Goal: Transaction & Acquisition: Purchase product/service

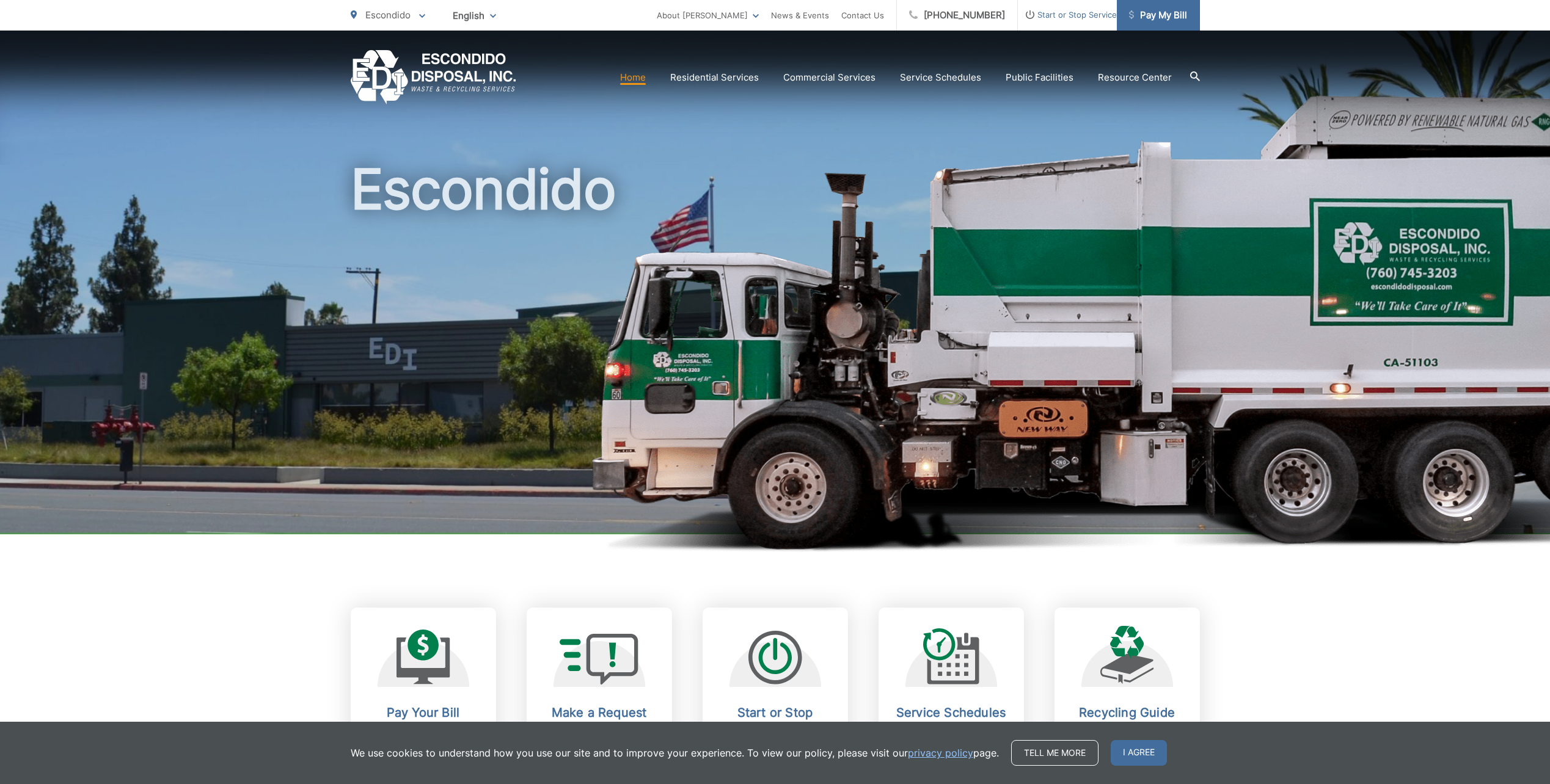
click at [1156, 17] on span "Pay My Bill" at bounding box center [1158, 15] width 58 height 15
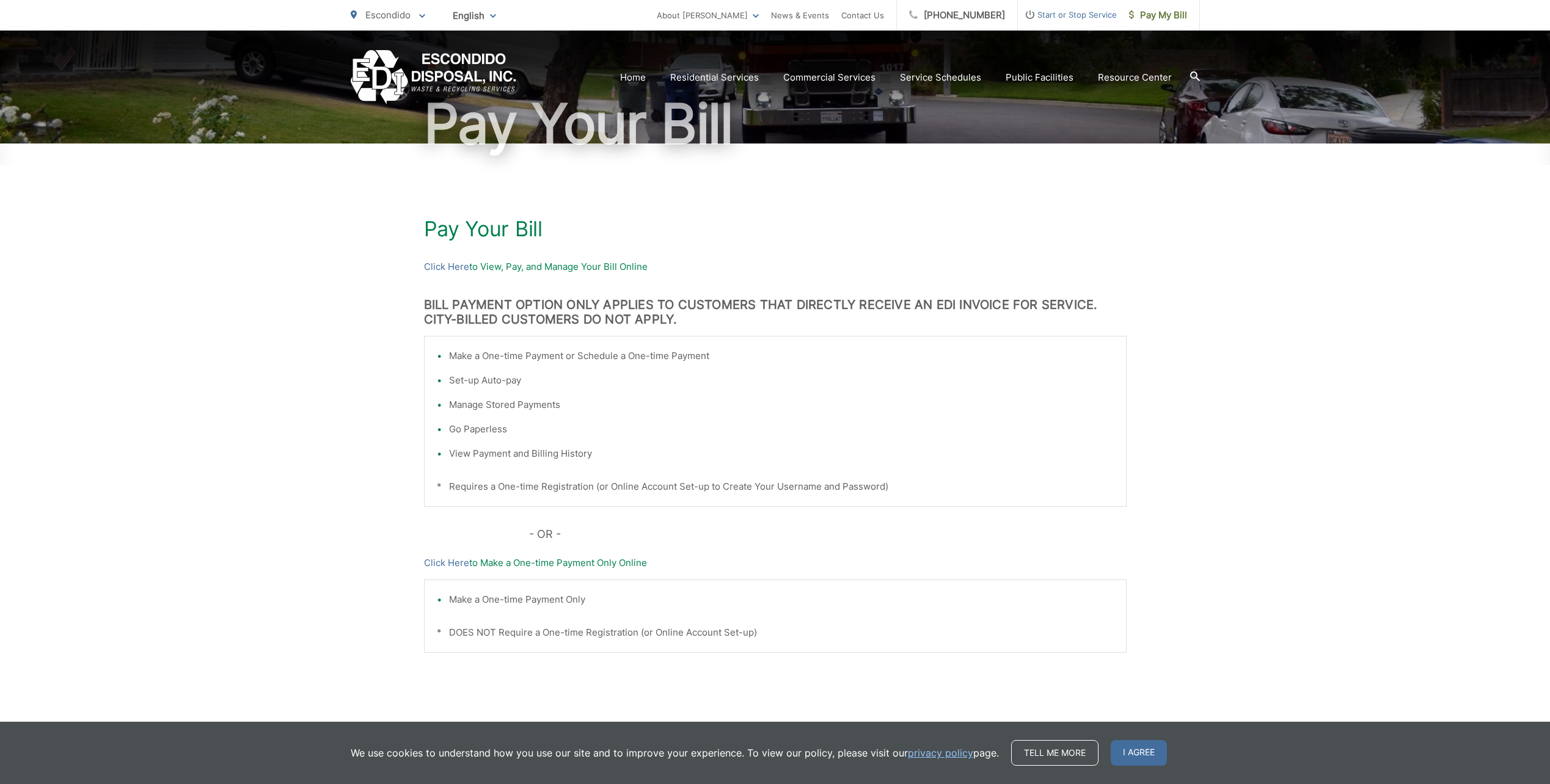
scroll to position [137, 0]
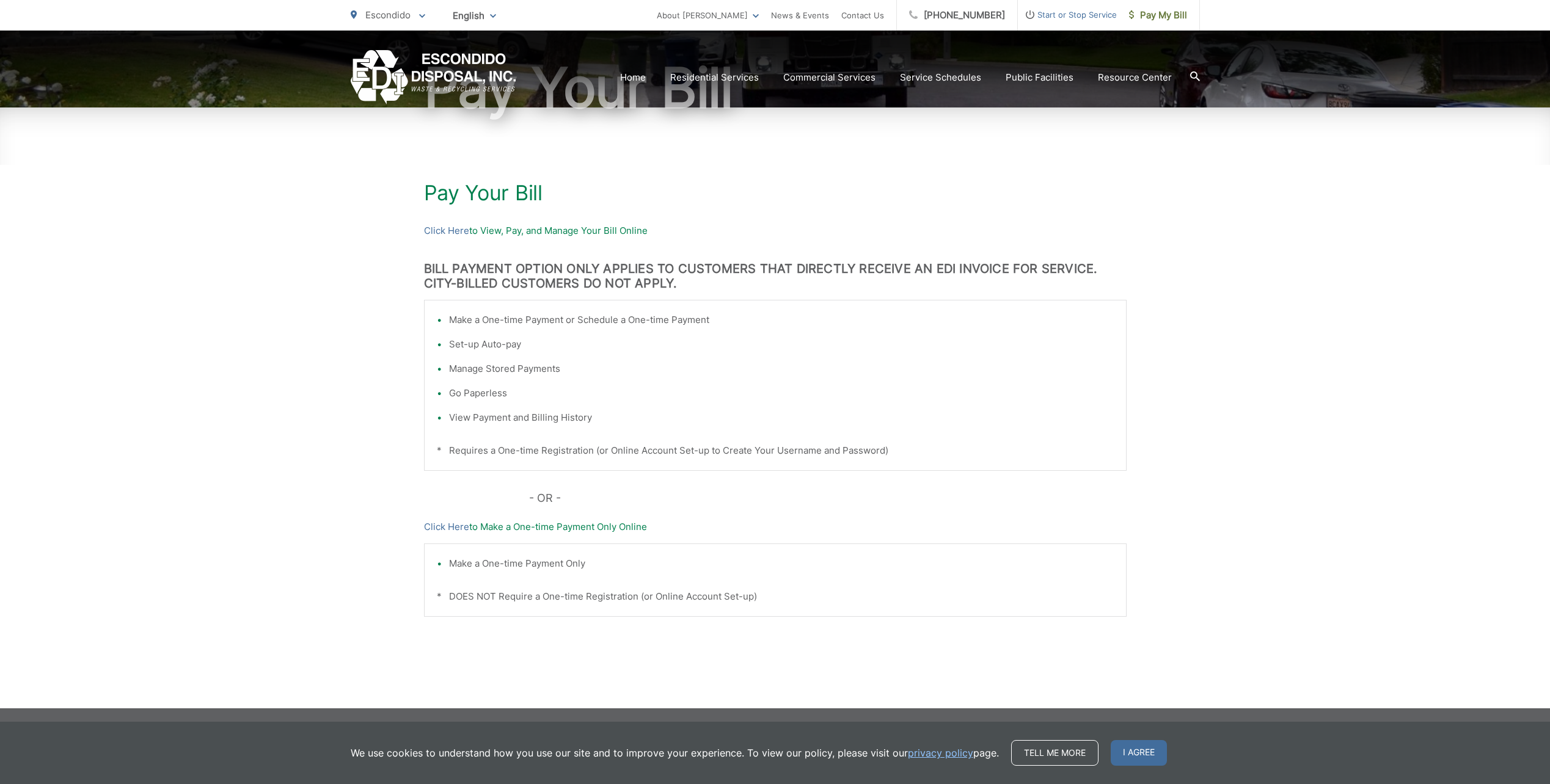
click at [548, 410] on ul "Make a One-time Payment or Schedule a One-time Payment Set-up Auto-pay Manage S…" at bounding box center [775, 369] width 677 height 112
click at [577, 296] on div "Pay Your Bill Click Here to View, Pay, and Manage Your Bill Online BILL PAYMENT…" at bounding box center [775, 408] width 703 height 601
click at [579, 229] on p "Click Here to View, Pay, and Manage Your Bill Online" at bounding box center [775, 231] width 703 height 15
click at [461, 231] on link "Click Here" at bounding box center [447, 231] width 45 height 15
